Goal: Find specific page/section: Find specific page/section

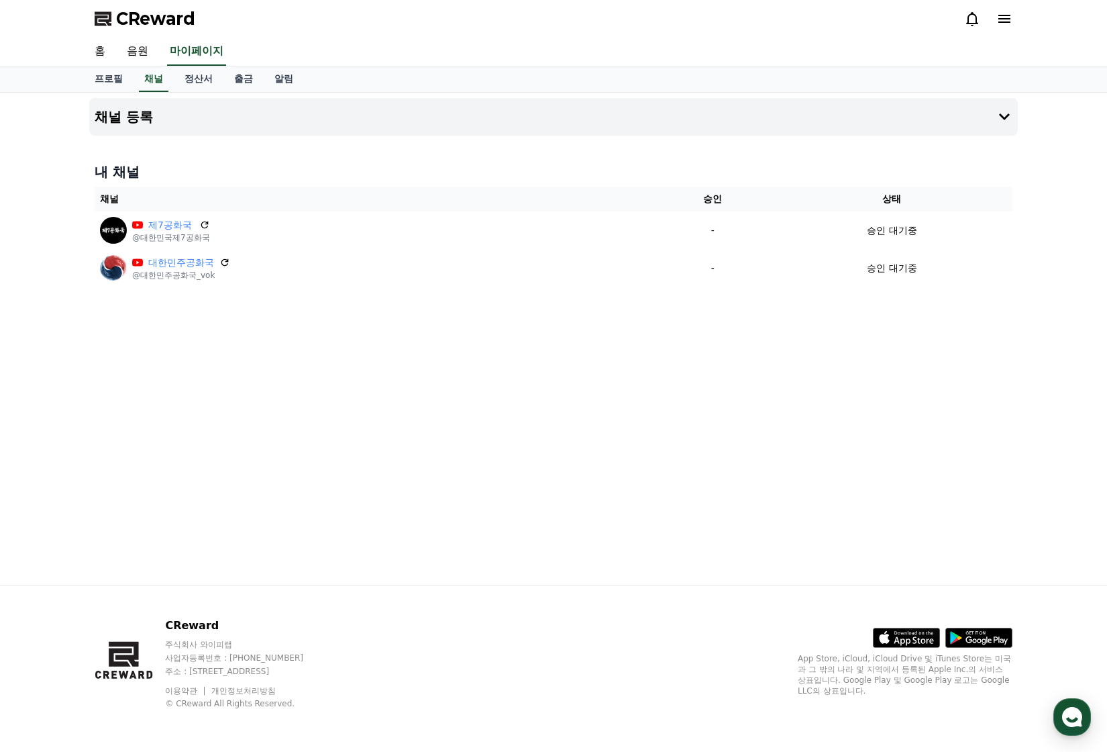
drag, startPoint x: 0, startPoint y: 0, endPoint x: 254, endPoint y: 393, distance: 467.8
click at [254, 393] on div "채널 등록 내 채널 채널 승인 상태 제7공화국 @대한민국제7공화국 - 승인 대기중 대한민주공화국 @대한민주공화국_vok - 승인 대기중" at bounding box center [554, 339] width 940 height 492
drag, startPoint x: 736, startPoint y: 311, endPoint x: 613, endPoint y: 317, distance: 123.0
click at [613, 317] on div "채널 등록 내 채널 채널 승인 상태 제7공화국 @대한민국제7공화국 - 승인 대기중 대한민주공화국 @대한민주공화국_vok - 승인 대기중" at bounding box center [554, 339] width 940 height 492
